Goal: Transaction & Acquisition: Purchase product/service

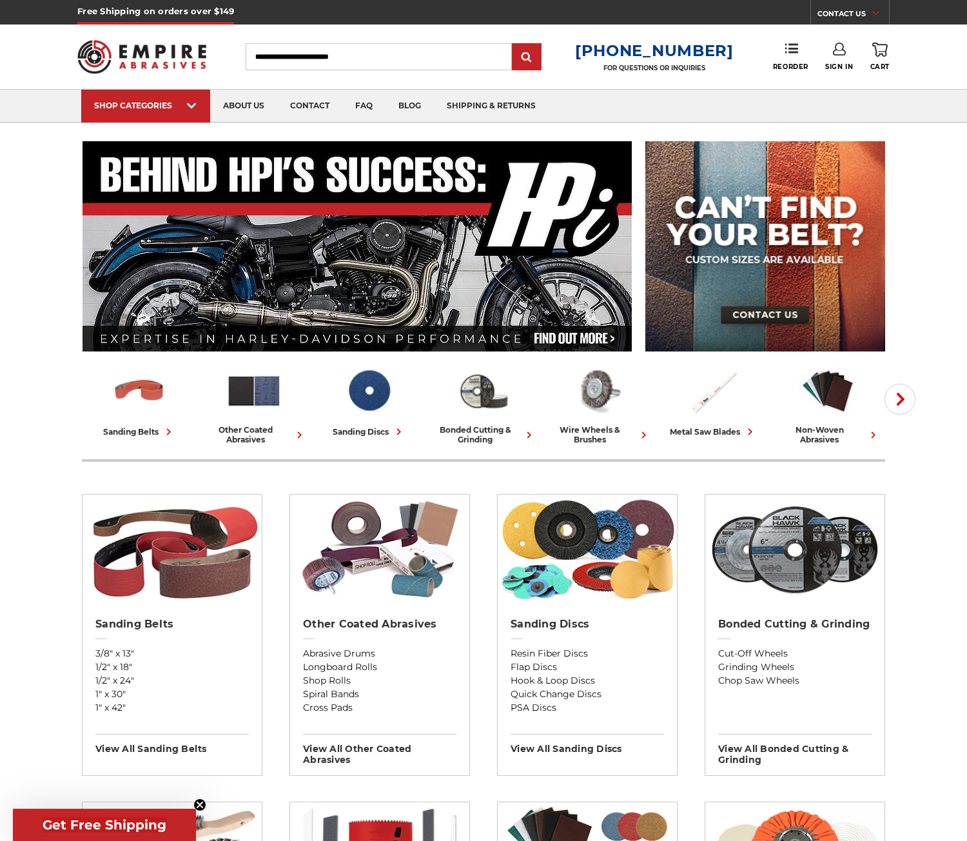
click at [424, 58] on input "Search" at bounding box center [379, 56] width 266 height 27
type input "*"
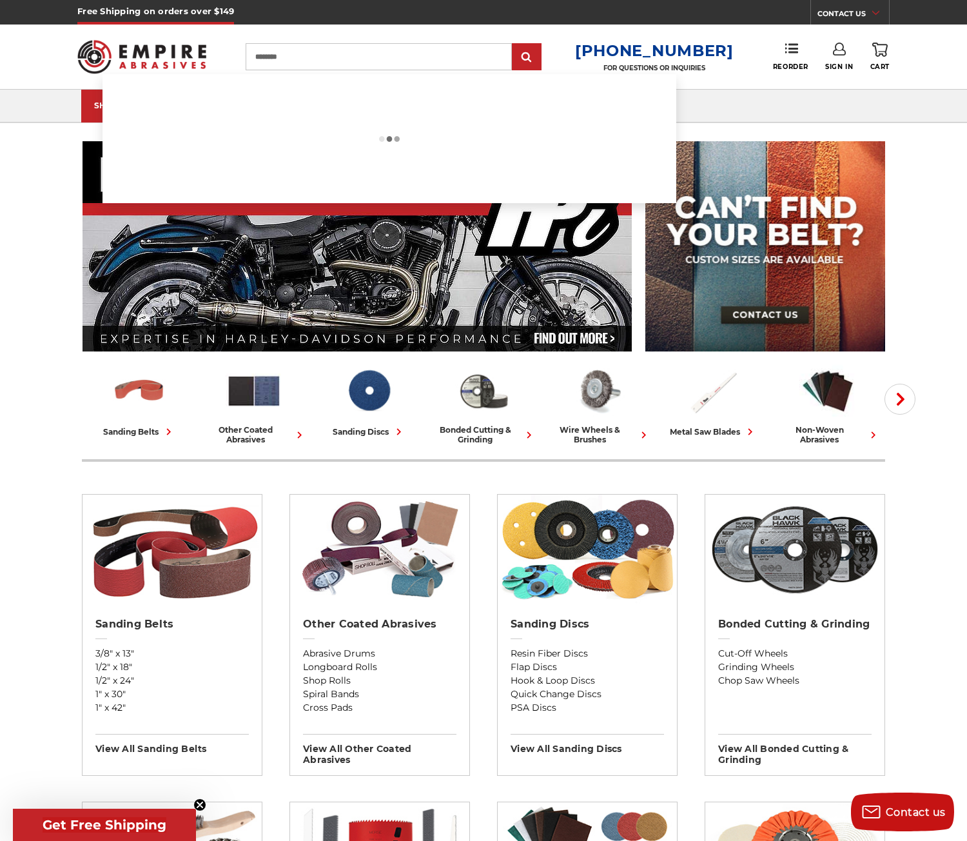
type input "*********"
